Goal: Task Accomplishment & Management: Manage account settings

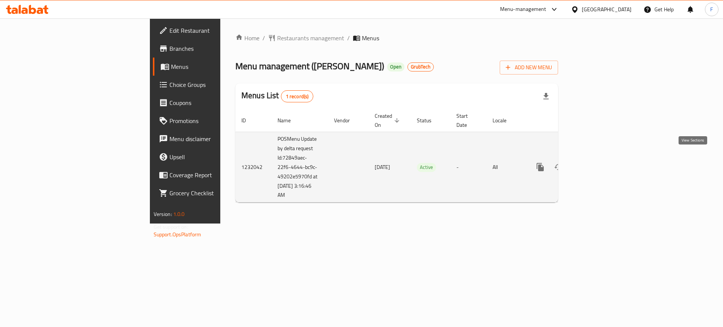
click at [598, 164] on icon "enhanced table" at bounding box center [594, 167] width 7 height 7
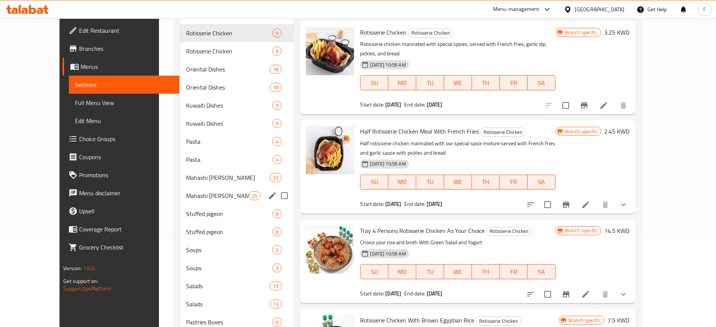
scroll to position [94, 0]
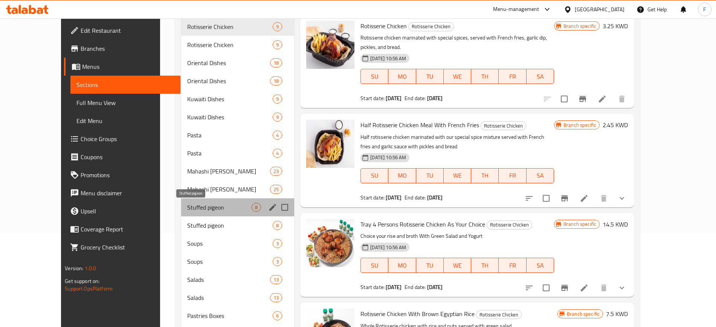
click at [201, 204] on span "Stuffed pigeon" at bounding box center [219, 207] width 64 height 9
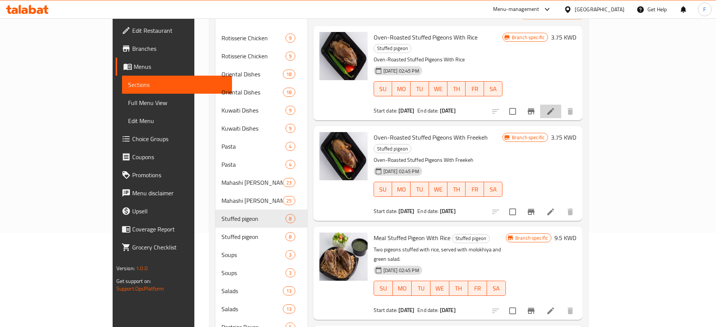
click at [561, 105] on li at bounding box center [550, 112] width 21 height 14
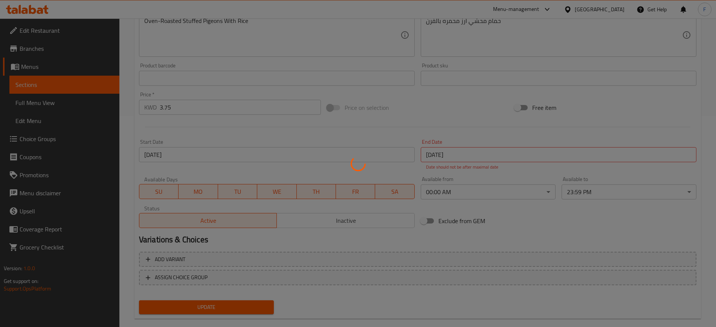
scroll to position [213, 0]
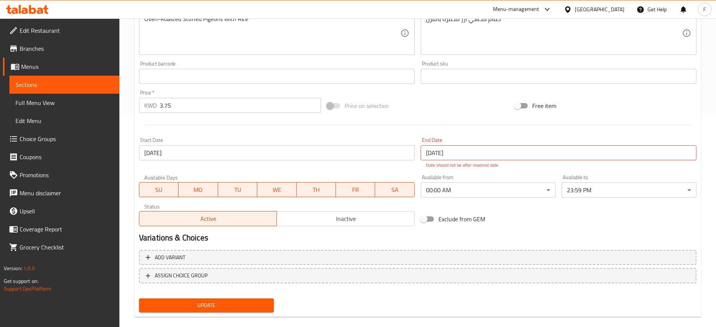
click at [425, 215] on input "Exclude from GEM" at bounding box center [423, 219] width 43 height 14
checkbox input "true"
click at [214, 304] on span "Update" at bounding box center [206, 305] width 123 height 9
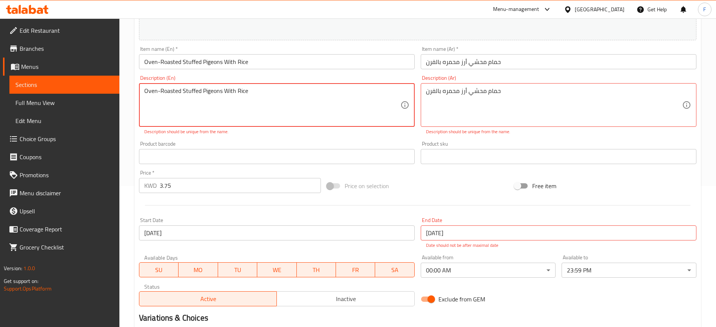
scroll to position [72, 0]
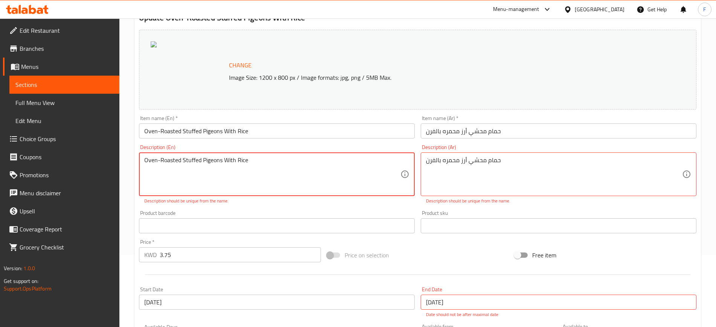
drag, startPoint x: 273, startPoint y: 159, endPoint x: 111, endPoint y: 156, distance: 161.2
click at [111, 156] on div "Edit Restaurant Branches Menus Sections Full Menu View Edit Menu Choice Groups …" at bounding box center [358, 217] width 716 height 541
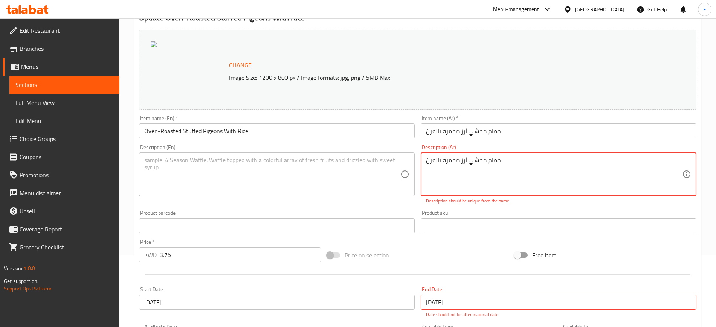
drag, startPoint x: 512, startPoint y: 164, endPoint x: 420, endPoint y: 158, distance: 92.8
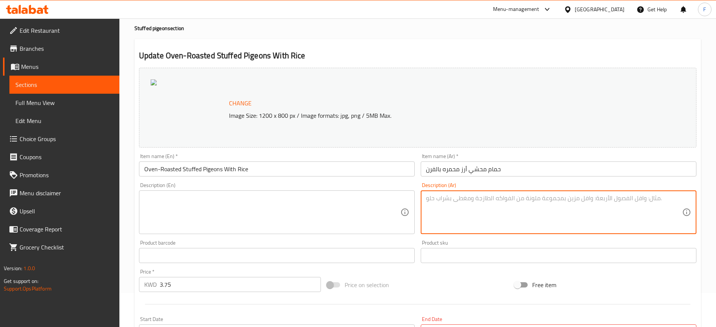
scroll to position [0, 0]
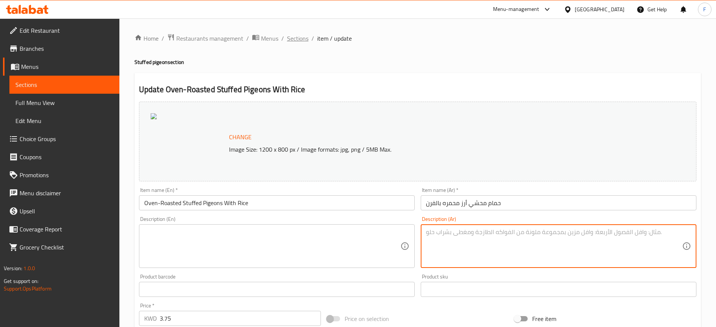
click at [296, 37] on span "Sections" at bounding box center [297, 38] width 21 height 9
